Goal: Task Accomplishment & Management: Complete application form

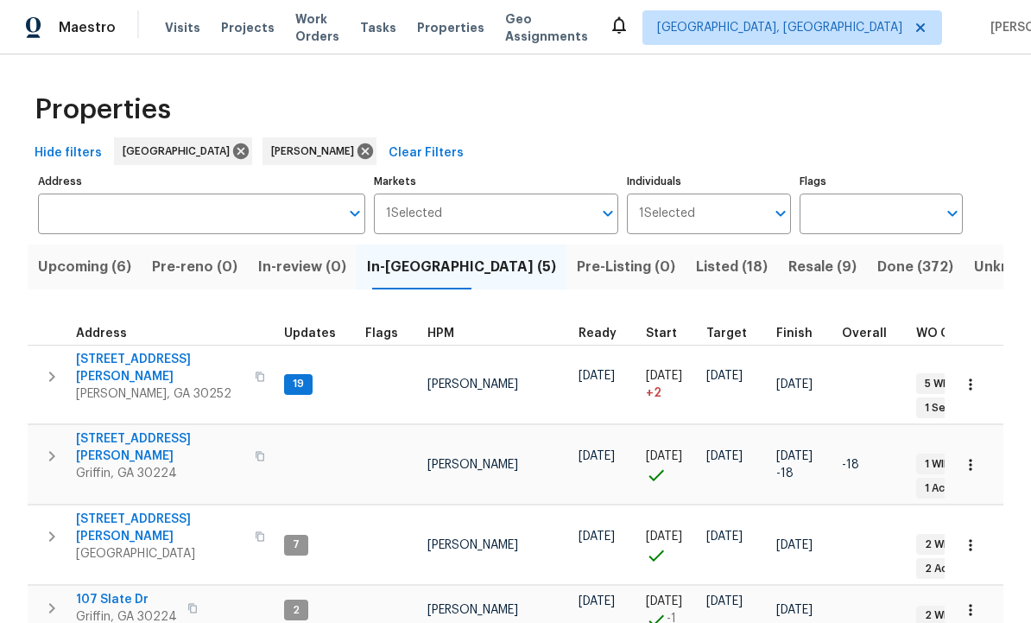
click at [696, 263] on span "Listed (18)" at bounding box center [732, 267] width 72 height 24
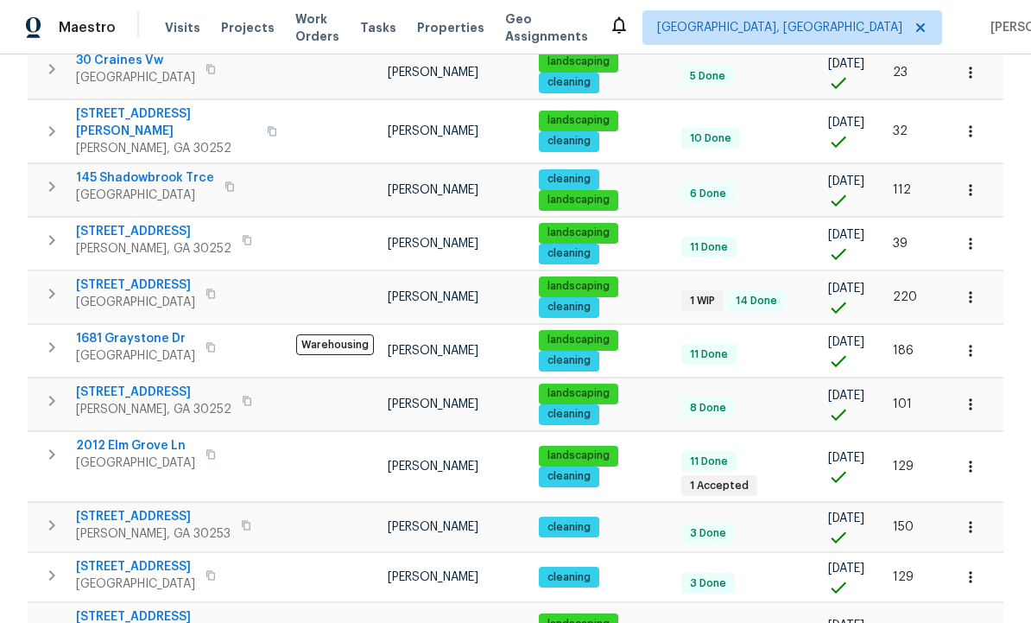
scroll to position [588, 0]
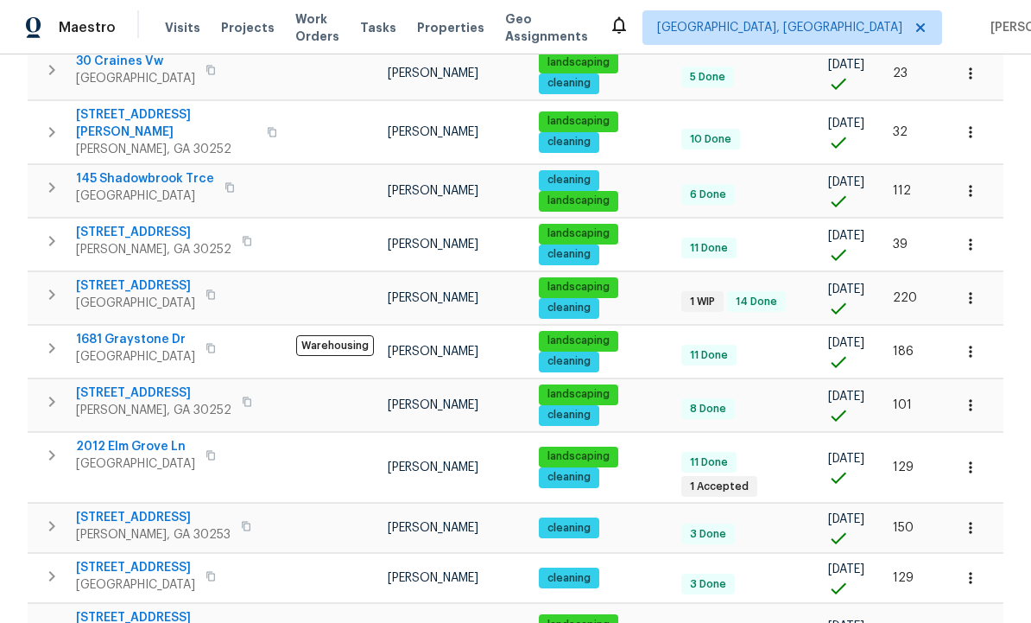
click at [145, 609] on span "[STREET_ADDRESS]" at bounding box center [166, 617] width 181 height 17
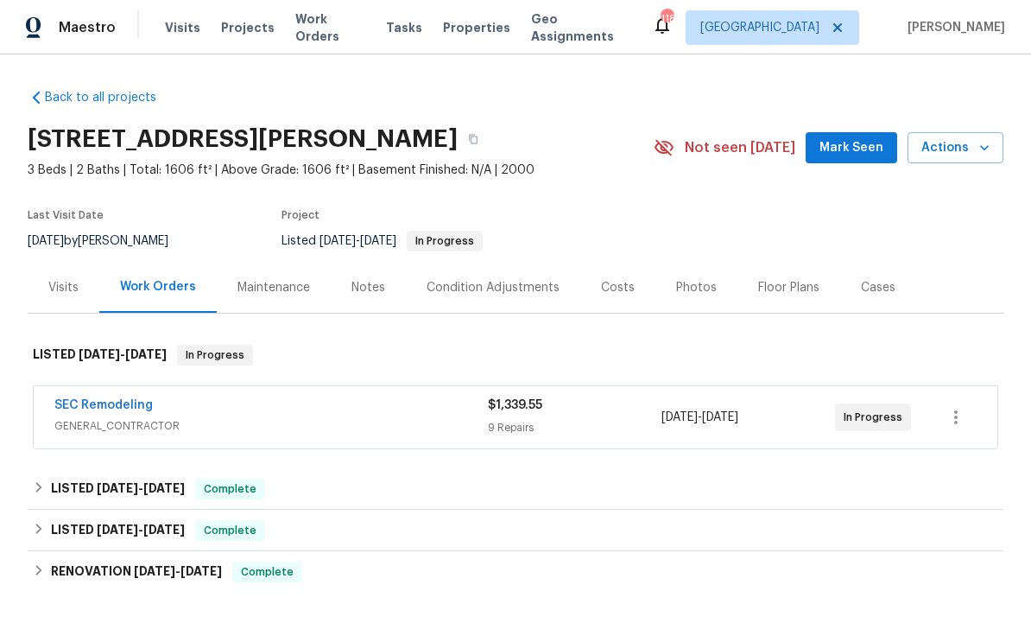
click at [376, 421] on span "GENERAL_CONTRACTOR" at bounding box center [271, 425] width 434 height 17
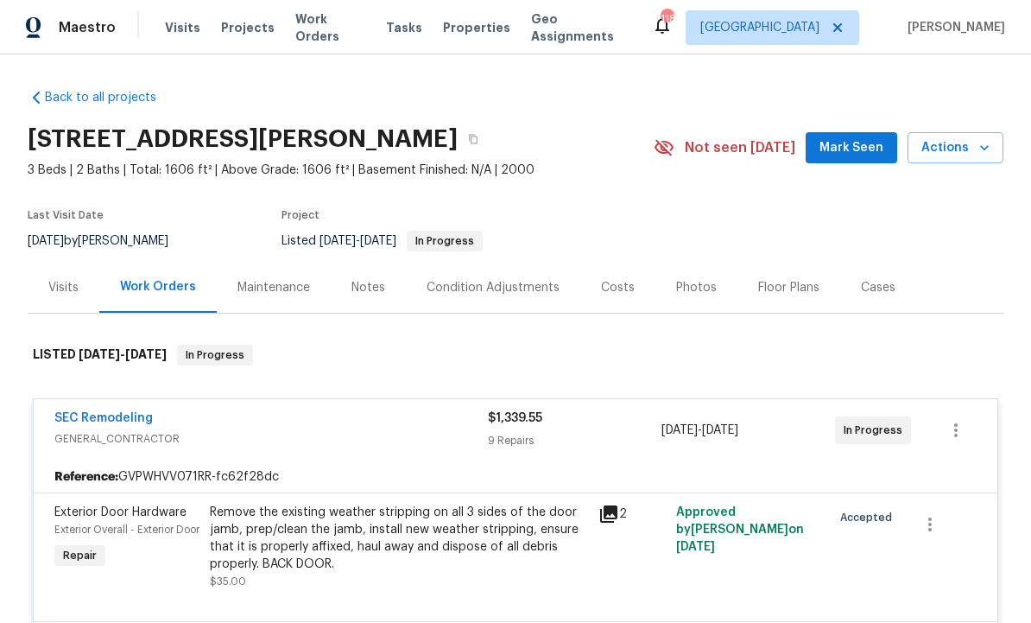
click at [129, 417] on link "SEC Remodeling" at bounding box center [103, 418] width 98 height 12
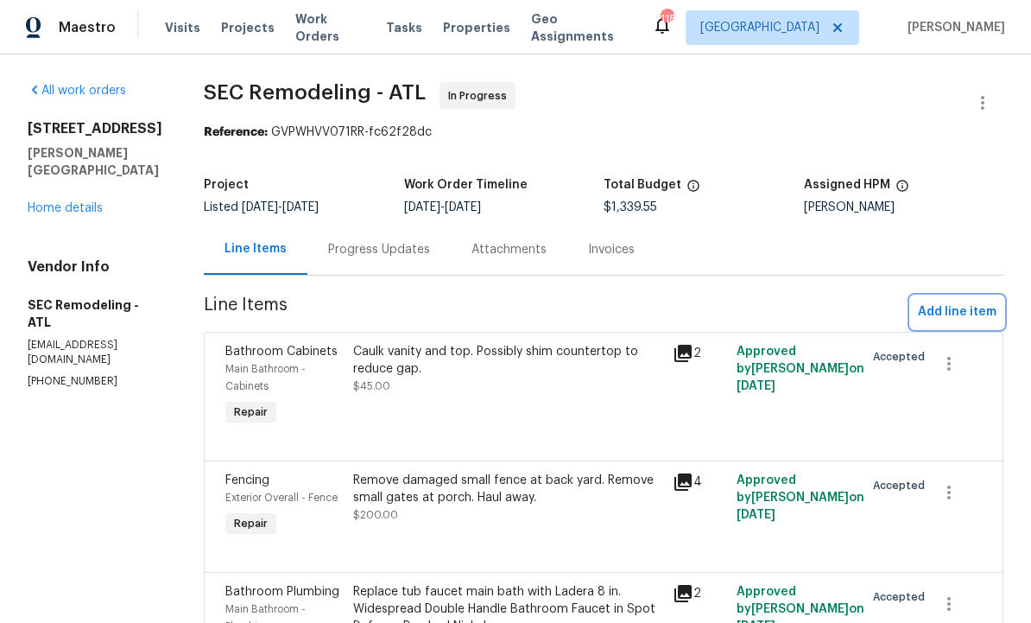
click at [954, 309] on span "Add line item" at bounding box center [957, 312] width 79 height 22
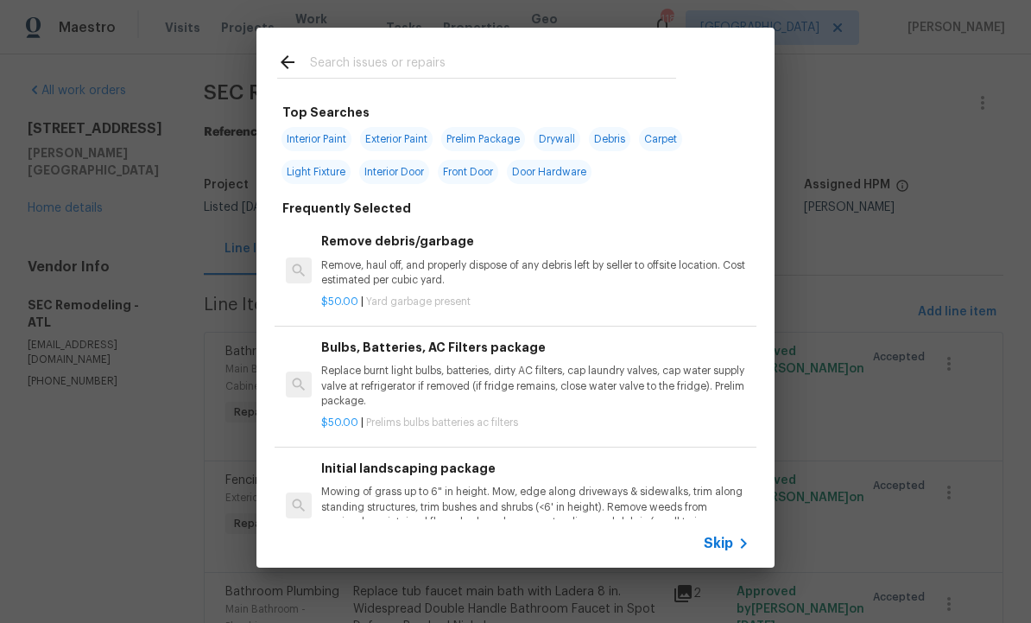
click at [397, 70] on input "text" at bounding box center [493, 65] width 366 height 26
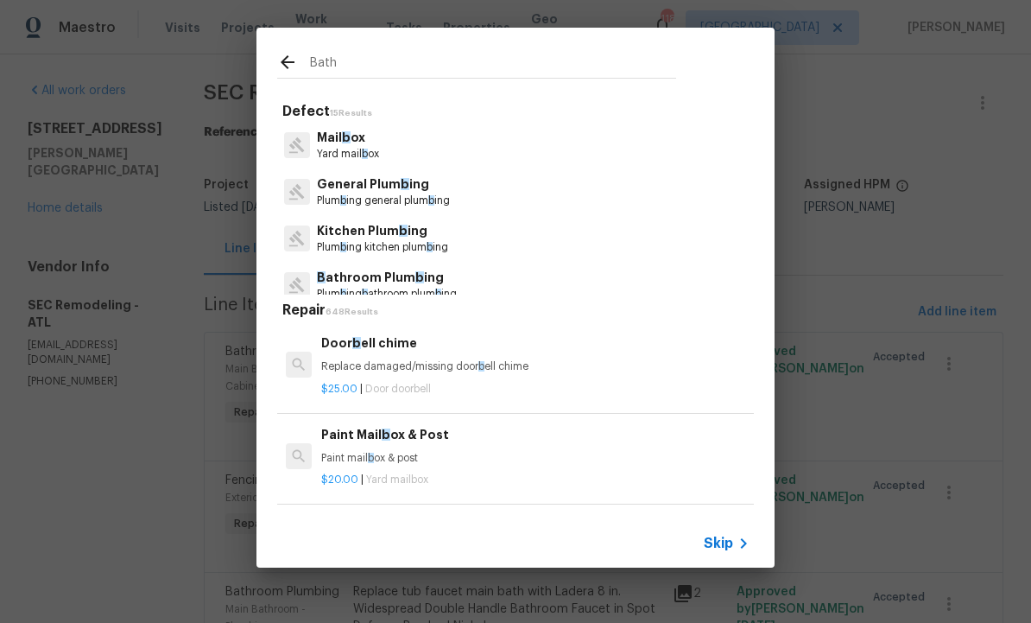
type input "Bathr"
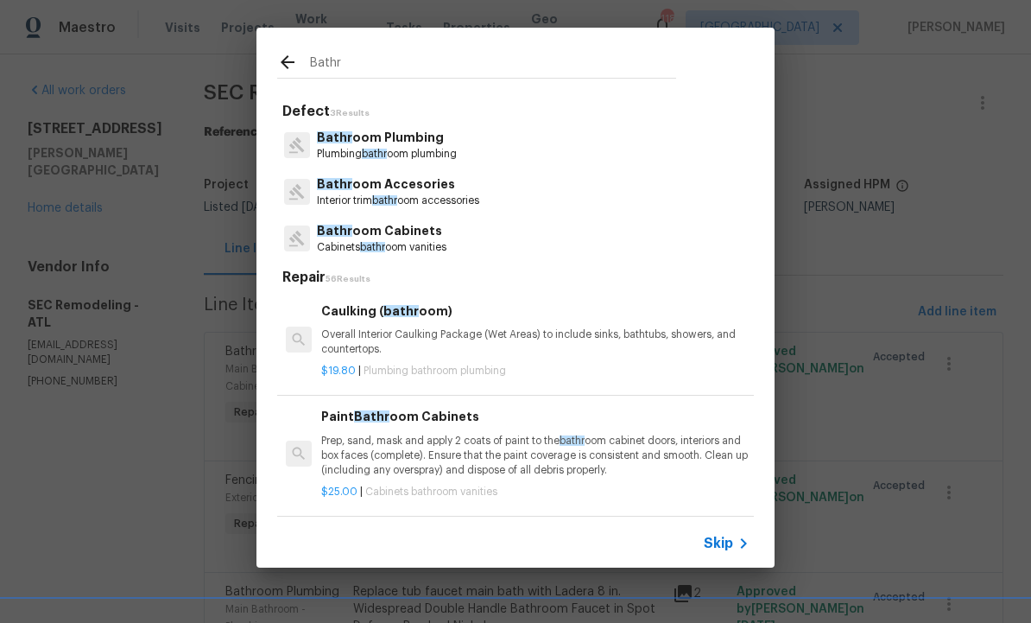
click at [424, 142] on p "Bathr oom Plumbing" at bounding box center [387, 138] width 140 height 18
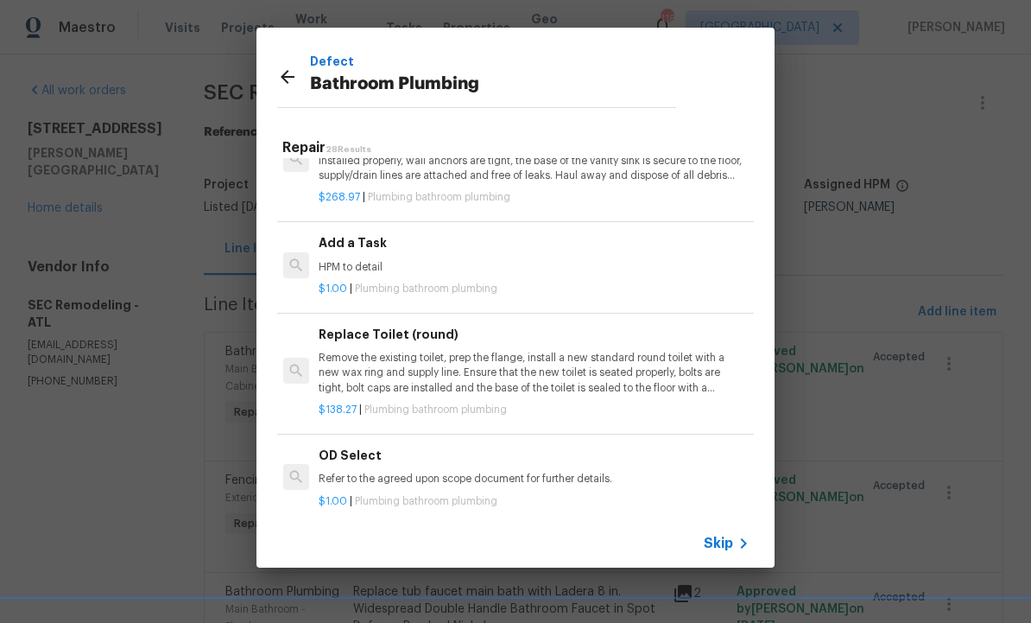
scroll to position [2662, 3]
click at [420, 261] on p "HPM to detail" at bounding box center [533, 268] width 428 height 15
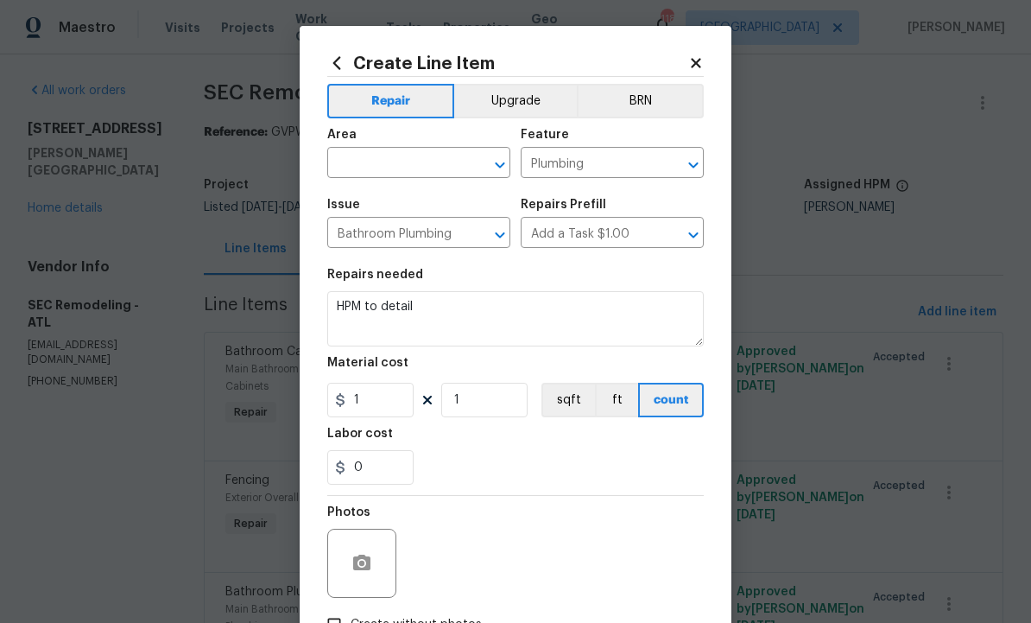
click at [412, 172] on input "text" at bounding box center [394, 164] width 135 height 27
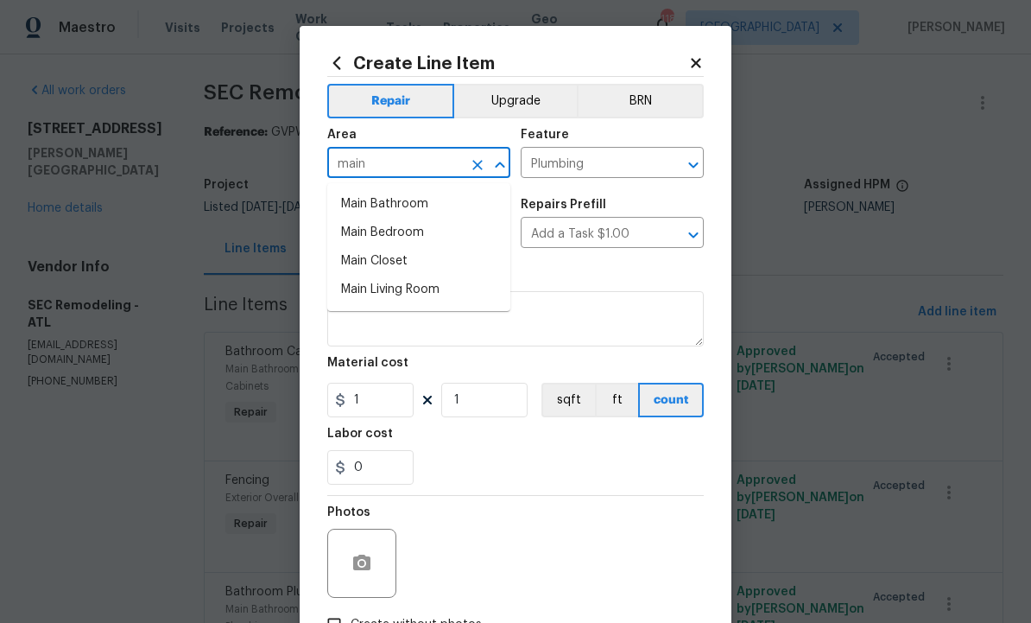
click at [406, 200] on li "Main Bathroom" at bounding box center [418, 204] width 183 height 29
type input "Main Bathroom"
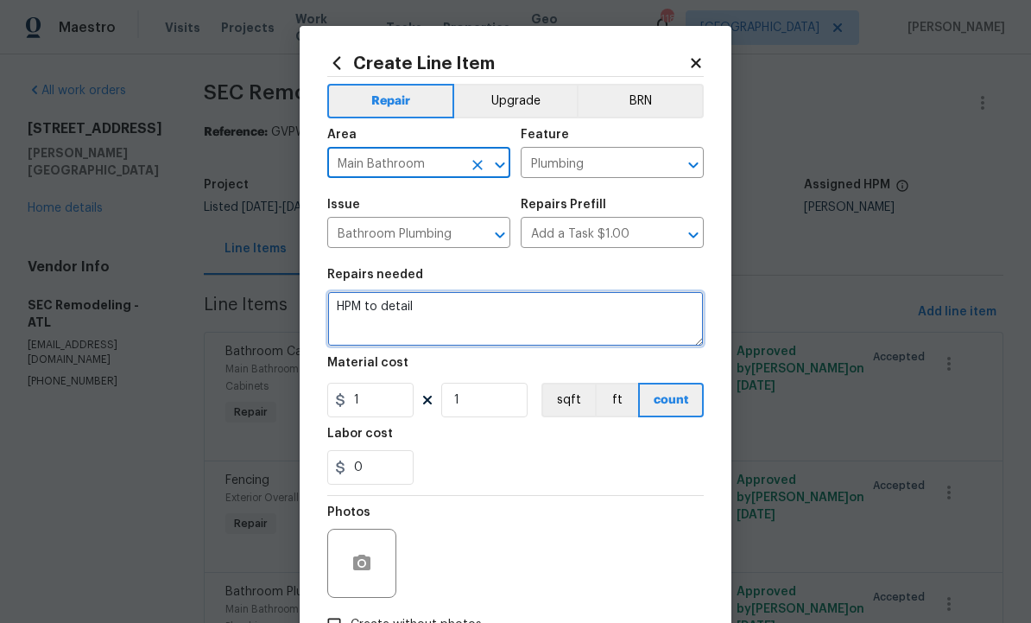
click at [478, 327] on textarea "HPM to detail" at bounding box center [515, 318] width 377 height 55
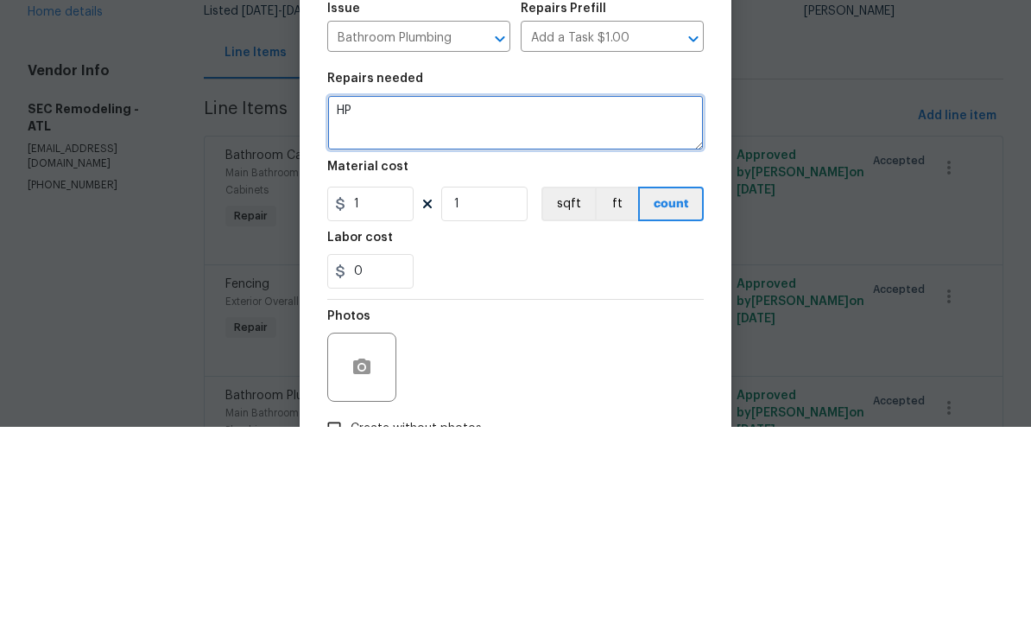
type textarea "H"
type textarea "Replace valves on Roman tub. 8 inch spread valve system."
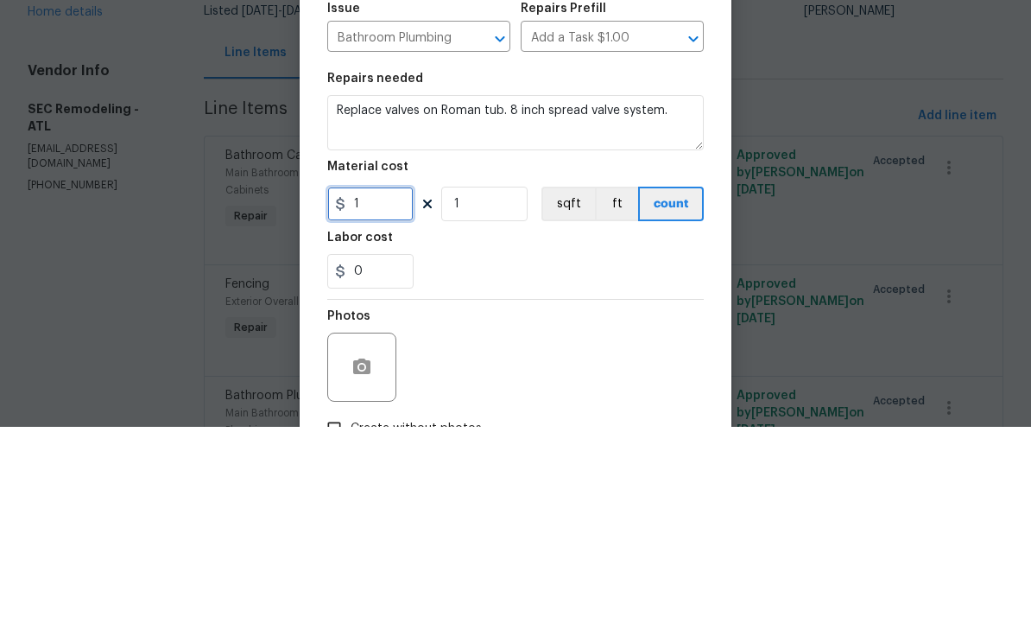
click at [390, 383] on input "1" at bounding box center [370, 400] width 86 height 35
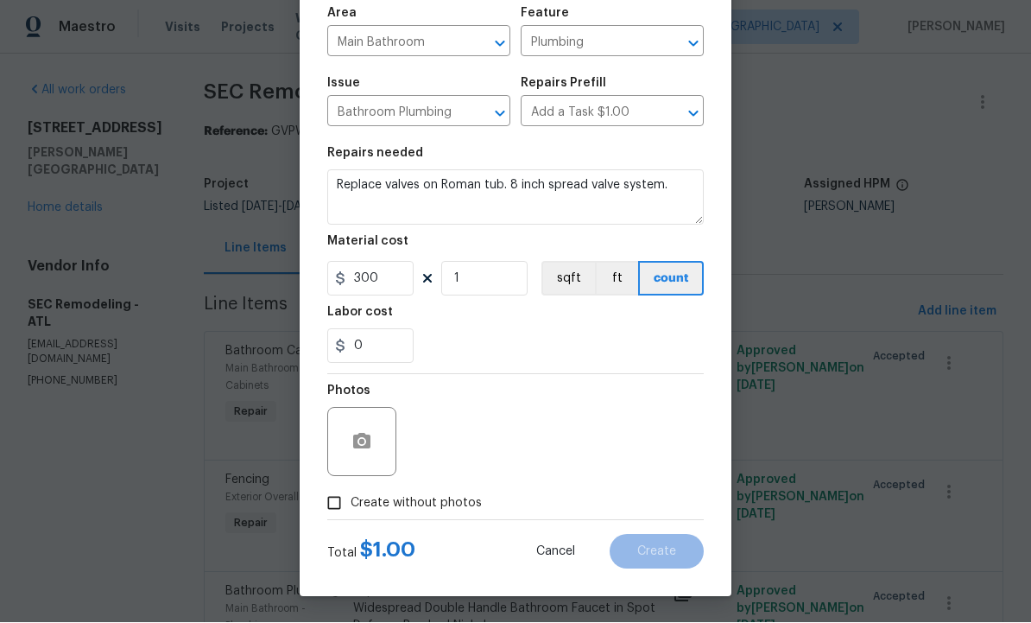
scroll to position [124, 0]
type input "300"
click at [370, 442] on icon "button" at bounding box center [361, 442] width 17 height 16
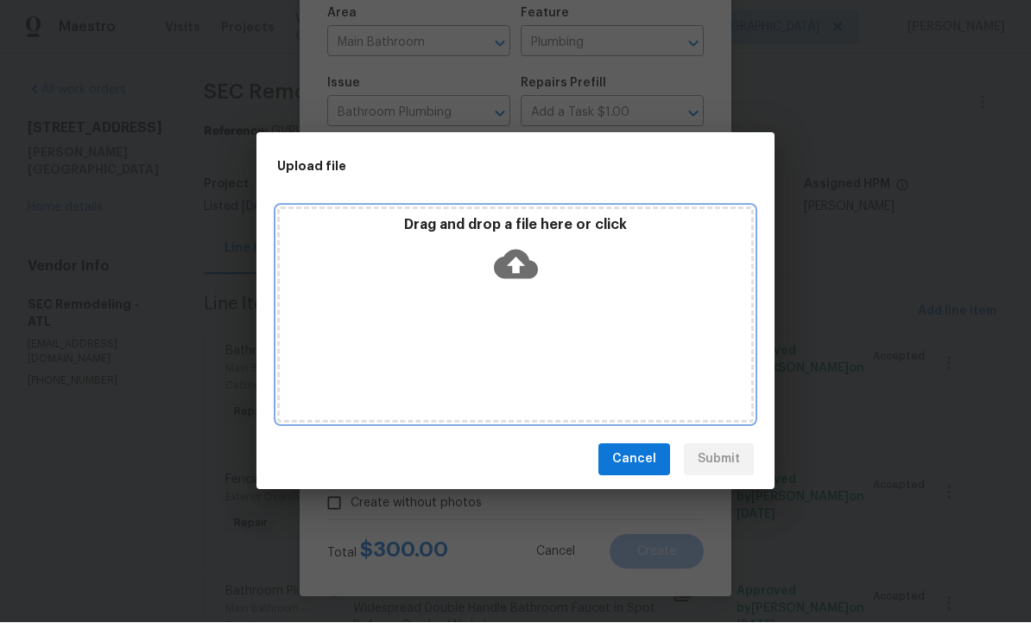
click at [520, 263] on icon at bounding box center [516, 265] width 44 height 44
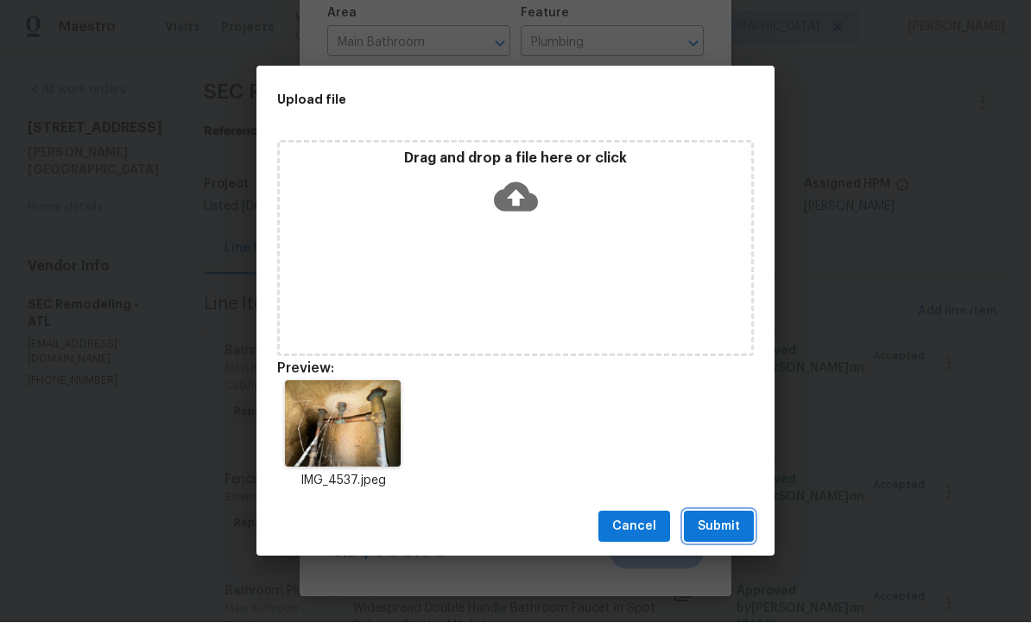
click at [721, 535] on span "Submit" at bounding box center [719, 528] width 42 height 22
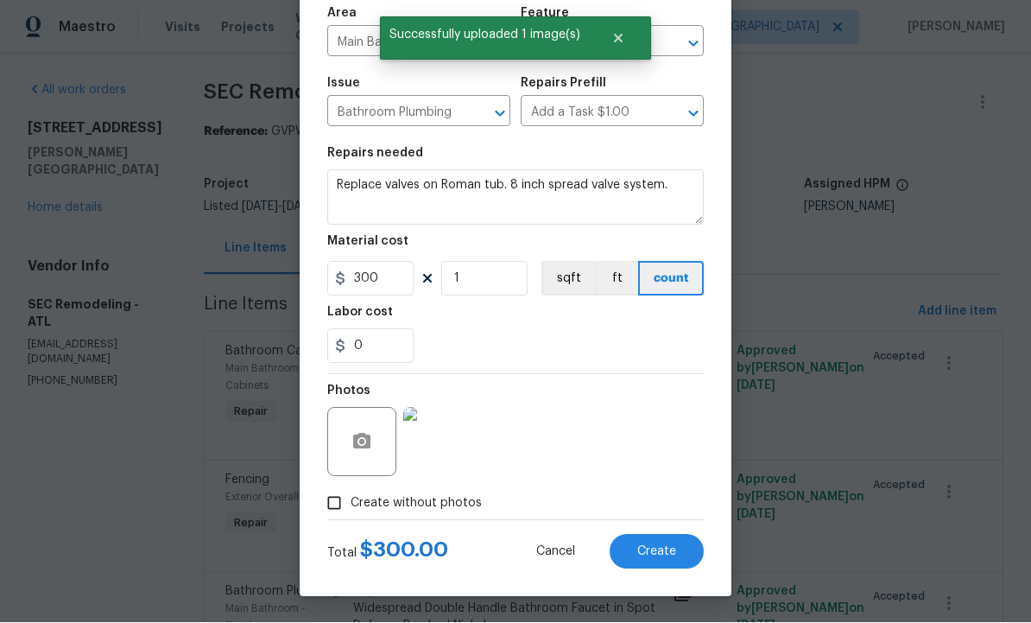
click at [659, 556] on span "Create" at bounding box center [657, 552] width 39 height 13
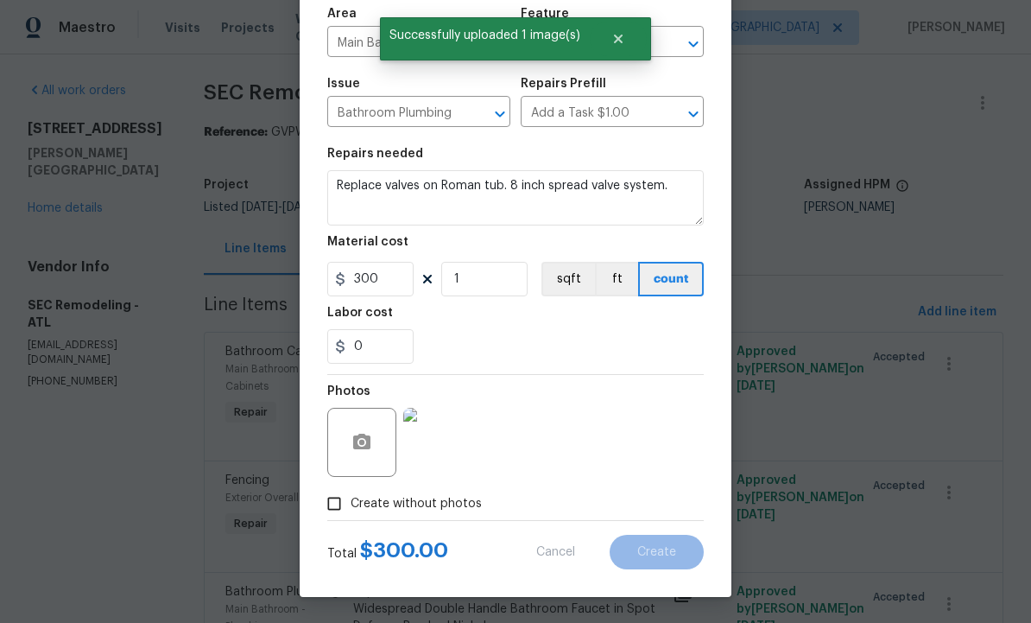
type input "0"
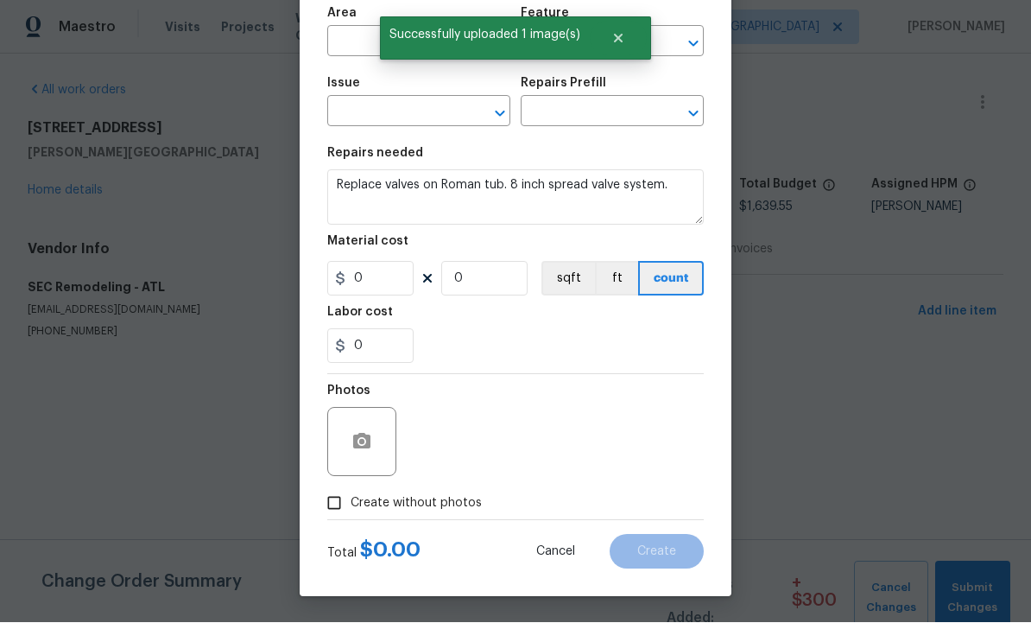
scroll to position [1, 0]
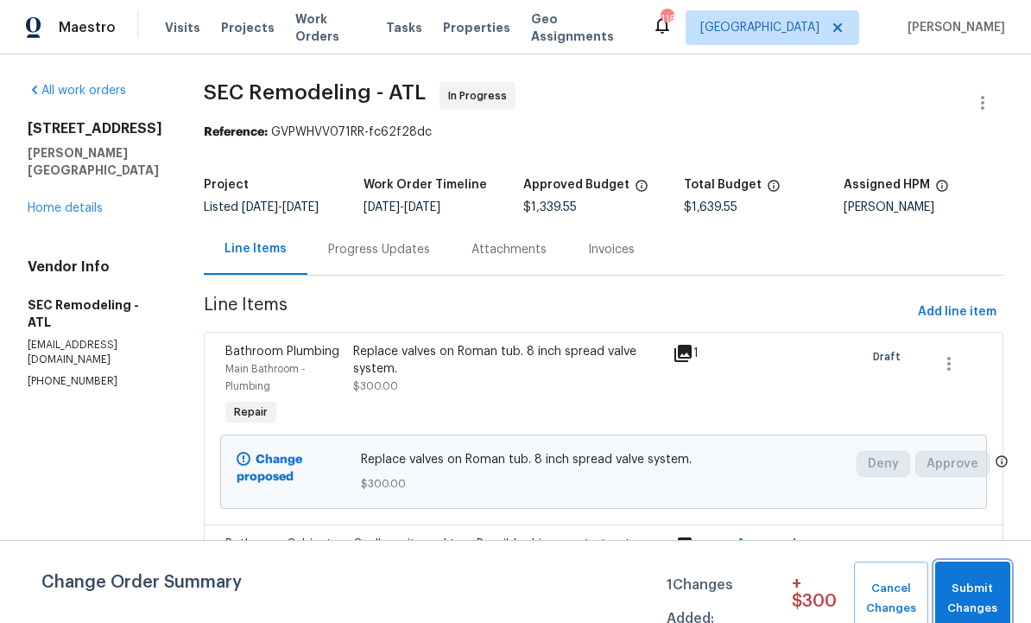
click at [974, 588] on span "Submit Changes" at bounding box center [973, 599] width 58 height 40
